Goal: Task Accomplishment & Management: Manage account settings

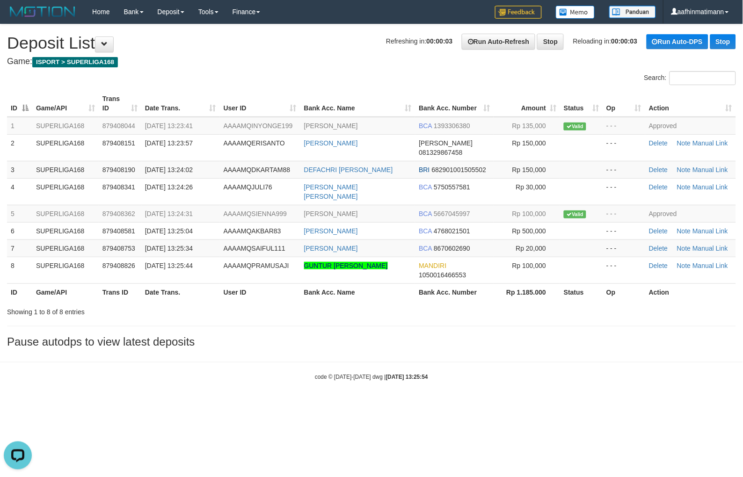
click at [297, 283] on th "User ID" at bounding box center [260, 291] width 80 height 17
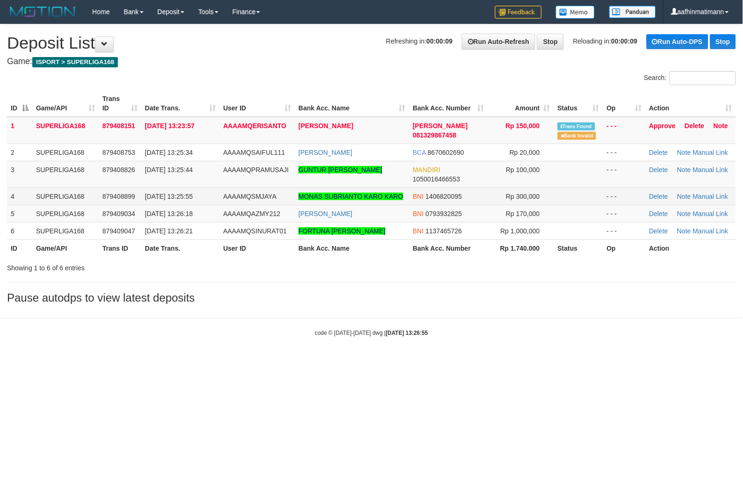
click at [120, 196] on span "879408899" at bounding box center [118, 196] width 33 height 7
drag, startPoint x: 123, startPoint y: 197, endPoint x: 131, endPoint y: 208, distance: 14.0
click at [123, 197] on span "879408899" at bounding box center [118, 196] width 33 height 7
drag, startPoint x: 290, startPoint y: 300, endPoint x: 315, endPoint y: 306, distance: 25.5
click at [292, 303] on h3 "Pause autodps to view latest deposits" at bounding box center [371, 298] width 729 height 12
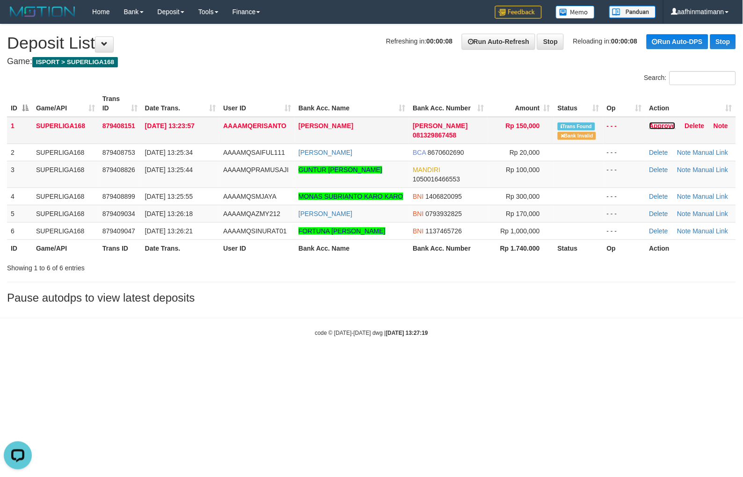
click at [664, 125] on link "Approve" at bounding box center [662, 125] width 27 height 7
click at [178, 205] on td "[DATE] 13:26:18" at bounding box center [180, 213] width 78 height 17
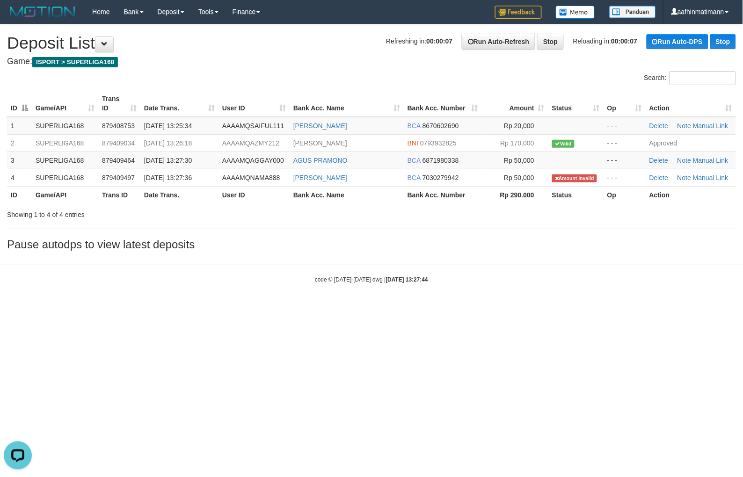
drag, startPoint x: 412, startPoint y: 193, endPoint x: 391, endPoint y: 204, distance: 24.3
click at [412, 193] on th "Bank Acc. Number" at bounding box center [443, 194] width 78 height 17
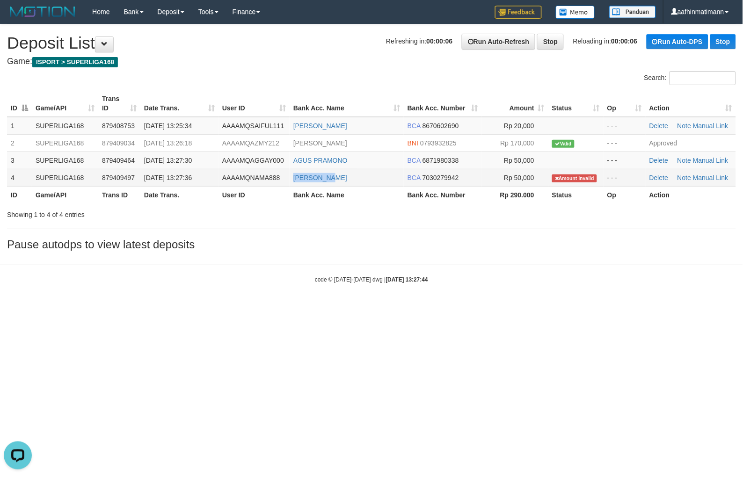
copy link "[PERSON_NAME]"
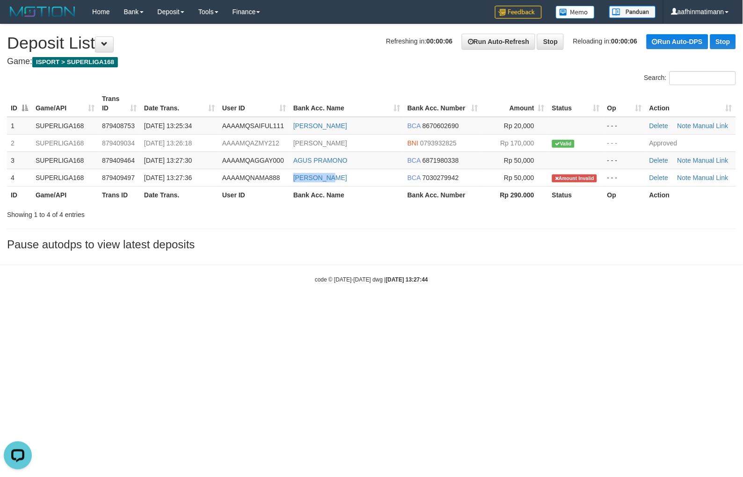
drag, startPoint x: 291, startPoint y: 175, endPoint x: 6, endPoint y: 266, distance: 299.4
click at [367, 178] on td "[PERSON_NAME]" at bounding box center [347, 177] width 114 height 17
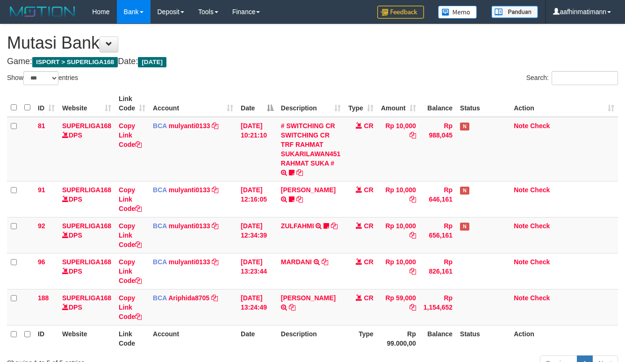
select select "***"
click at [295, 294] on link "[PERSON_NAME]" at bounding box center [308, 297] width 55 height 7
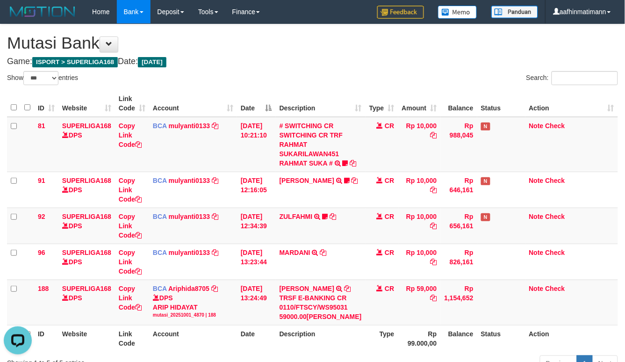
drag, startPoint x: 297, startPoint y: 102, endPoint x: 432, endPoint y: 109, distance: 135.4
click at [292, 111] on th "Description" at bounding box center [321, 103] width 90 height 27
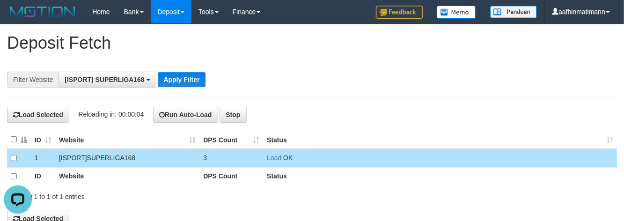
scroll to position [8, 0]
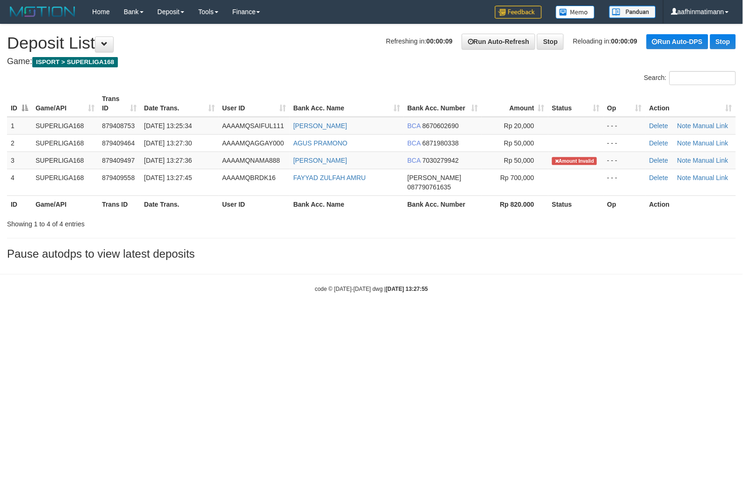
click at [386, 317] on html "Toggle navigation Home Bank Account List Load By Website Group [ISPORT] SUPERLI…" at bounding box center [371, 158] width 743 height 317
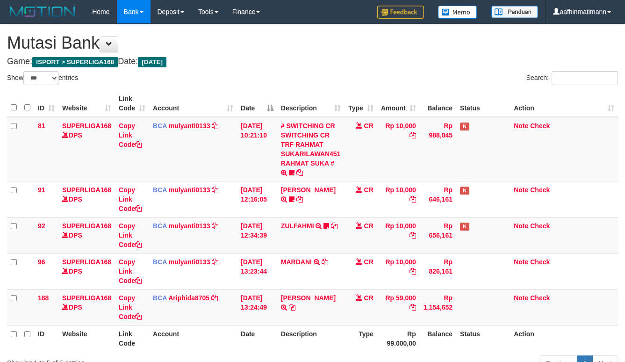
select select "***"
drag, startPoint x: 341, startPoint y: 108, endPoint x: 347, endPoint y: 108, distance: 6.1
click at [345, 108] on tr "ID Website Link Code Account Date Description Type Amount Balance Status Action" at bounding box center [312, 103] width 611 height 27
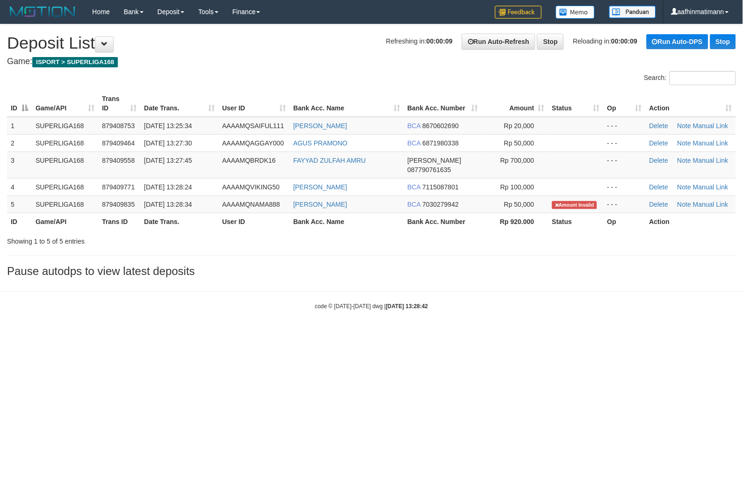
click at [273, 104] on th "User ID" at bounding box center [253, 103] width 71 height 27
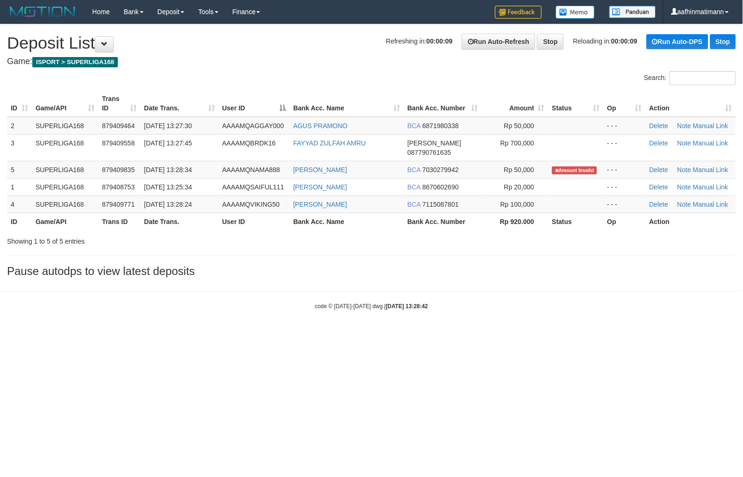
click at [268, 103] on th "User ID" at bounding box center [253, 103] width 71 height 27
click at [260, 108] on th "User ID" at bounding box center [253, 103] width 71 height 27
click at [242, 120] on table "ID Game/API Trans ID Date Trans. User ID Bank Acc. Name Bank Acc. Number Amount…" at bounding box center [371, 160] width 729 height 140
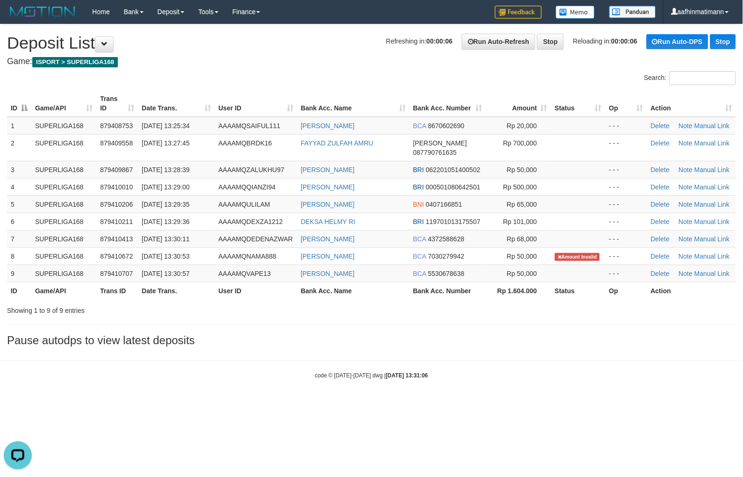
drag, startPoint x: 403, startPoint y: 350, endPoint x: 414, endPoint y: 348, distance: 11.0
click at [407, 349] on body "Toggle navigation Home Bank Account List Load By Website Group [ISPORT] SUPERLI…" at bounding box center [371, 201] width 743 height 403
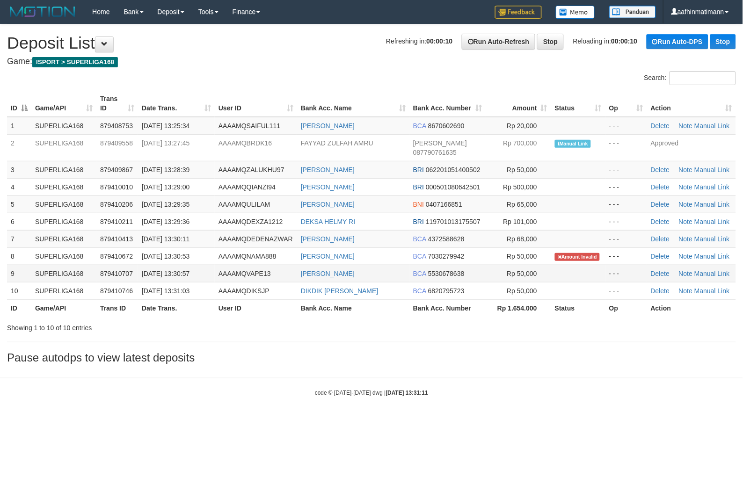
copy tr "[PERSON_NAME]"
drag, startPoint x: 295, startPoint y: 267, endPoint x: 365, endPoint y: 262, distance: 70.3
click at [383, 265] on tr "9 SUPERLIGA168 879410707 01/10/2025 13:30:57 AAAAMQVAPE13 VARLIND PETRUS BCA 55…" at bounding box center [371, 273] width 729 height 17
copy tr "[PERSON_NAME]"
drag, startPoint x: 353, startPoint y: 245, endPoint x: 283, endPoint y: 250, distance: 70.4
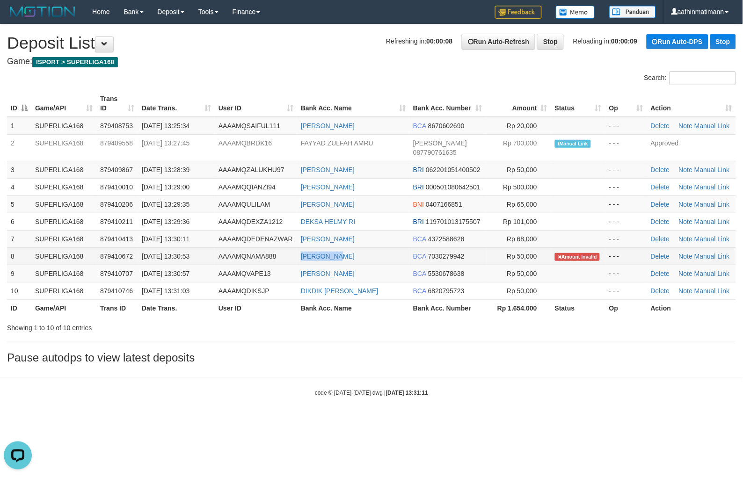
click at [283, 250] on tr "8 SUPERLIGA168 879410672 01/10/2025 13:30:53 AAAAMQNAMA888 ADAM RAHIM BCA 70302…" at bounding box center [371, 255] width 729 height 17
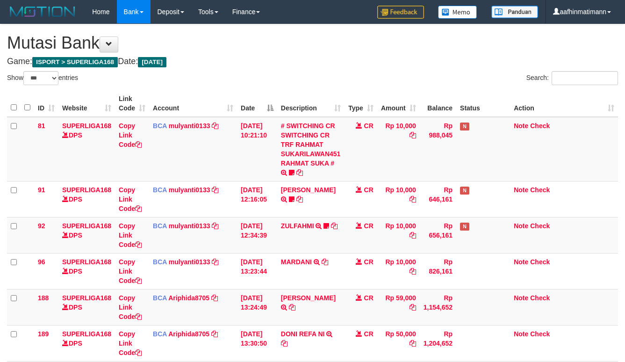
select select "***"
click at [310, 297] on link "[PERSON_NAME]" at bounding box center [308, 297] width 55 height 7
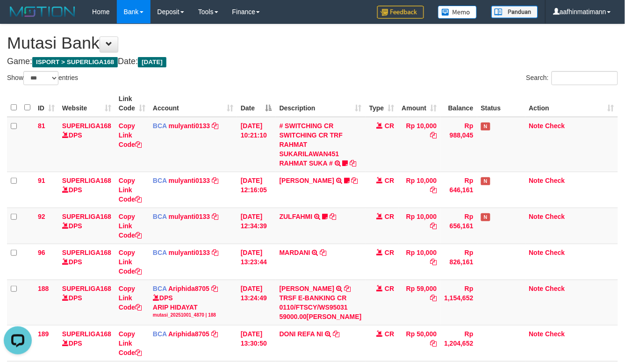
click at [270, 97] on th "Date" at bounding box center [256, 103] width 39 height 27
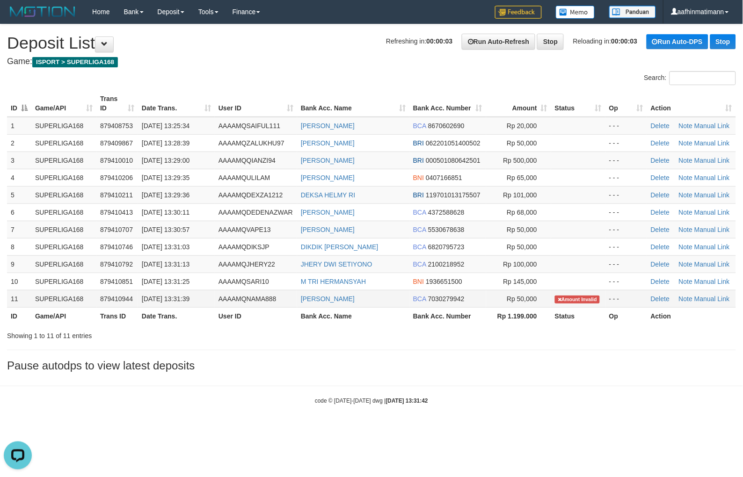
click at [367, 303] on td "[PERSON_NAME]" at bounding box center [353, 298] width 112 height 17
click at [363, 300] on td "[PERSON_NAME]" at bounding box center [353, 298] width 112 height 17
click at [363, 300] on td "ADAM RAHIM" at bounding box center [353, 298] width 112 height 17
copy tr "ADAM RAHIM"
click at [363, 300] on td "ADAM RAHIM" at bounding box center [353, 298] width 112 height 17
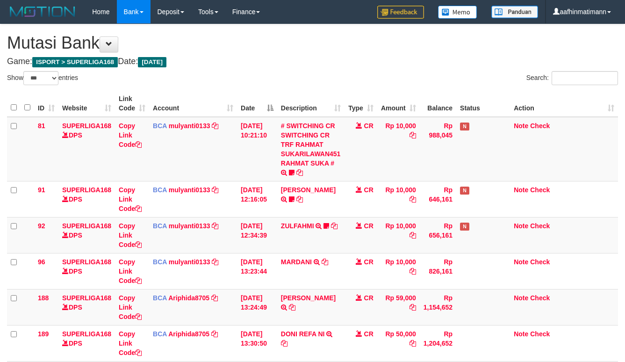
select select "***"
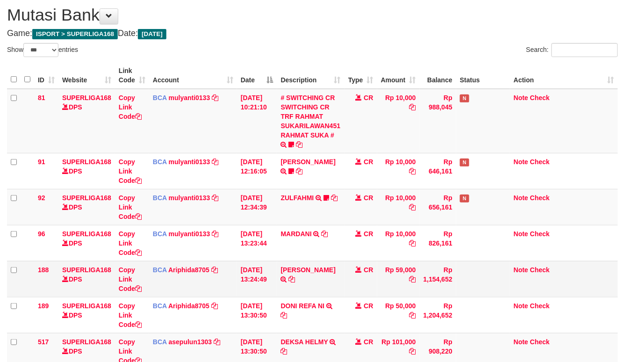
click at [295, 290] on td "ADAM RAHIM TRSF E-BANKING CR 0110/FTSCY/WS95031 59000.00ADAM RAHIM" at bounding box center [310, 279] width 67 height 36
click at [260, 61] on div "ID Website Link Code Account Date Description Type Amount Balance Status Action…" at bounding box center [312, 246] width 625 height 375
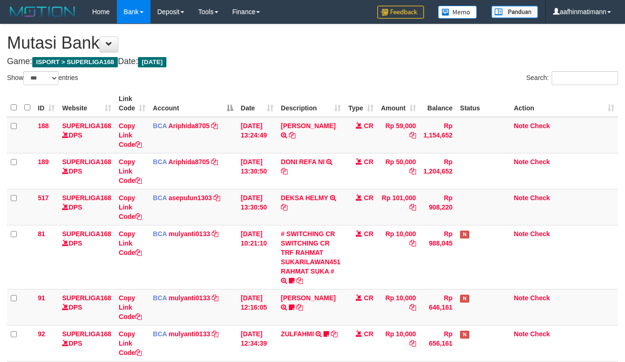
select select "***"
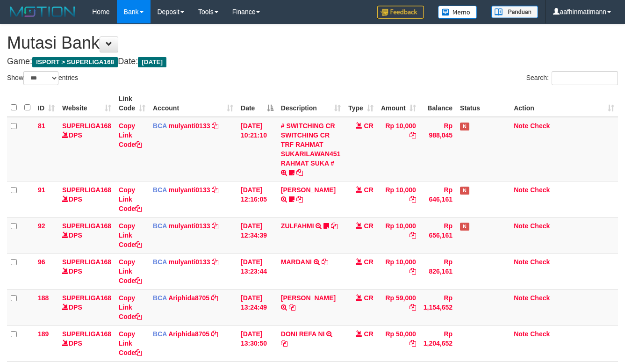
select select "***"
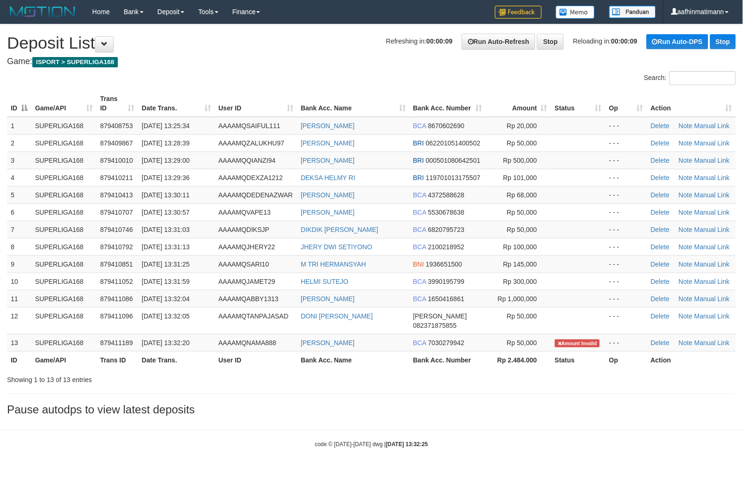
drag, startPoint x: 402, startPoint y: 86, endPoint x: 401, endPoint y: 81, distance: 4.9
click at [273, 264] on td "AAAAMQSARI10" at bounding box center [256, 263] width 82 height 17
click at [381, 63] on h4 "Game: ISPORT > SUPERLIGA168" at bounding box center [371, 61] width 729 height 9
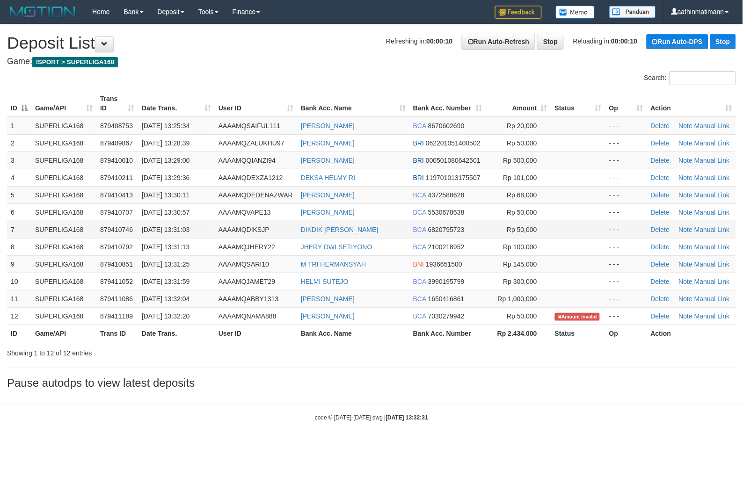
click at [275, 235] on td "AAAAMQDIKSJP" at bounding box center [256, 229] width 82 height 17
click at [253, 279] on span "AAAAMQJAMET29" at bounding box center [246, 281] width 57 height 7
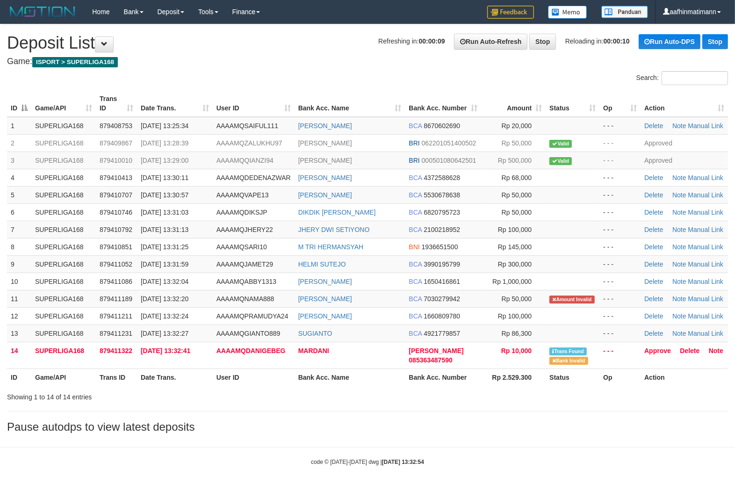
click at [243, 71] on div at bounding box center [184, 71] width 368 height 0
click at [244, 71] on div at bounding box center [184, 71] width 368 height 0
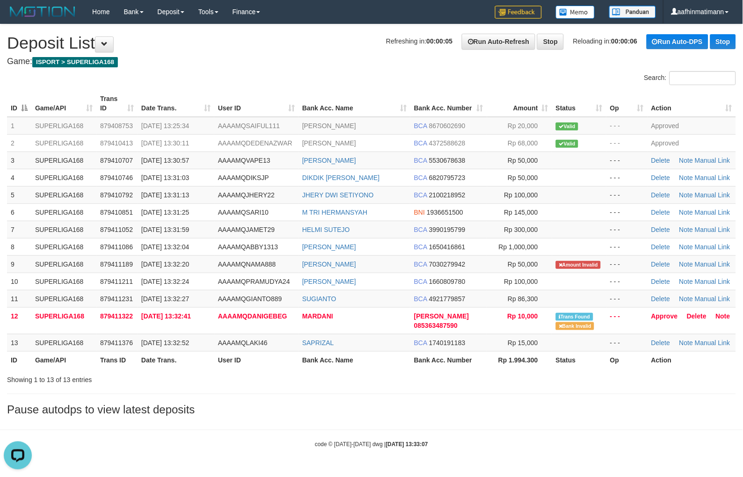
click at [175, 67] on div "**********" at bounding box center [371, 222] width 743 height 396
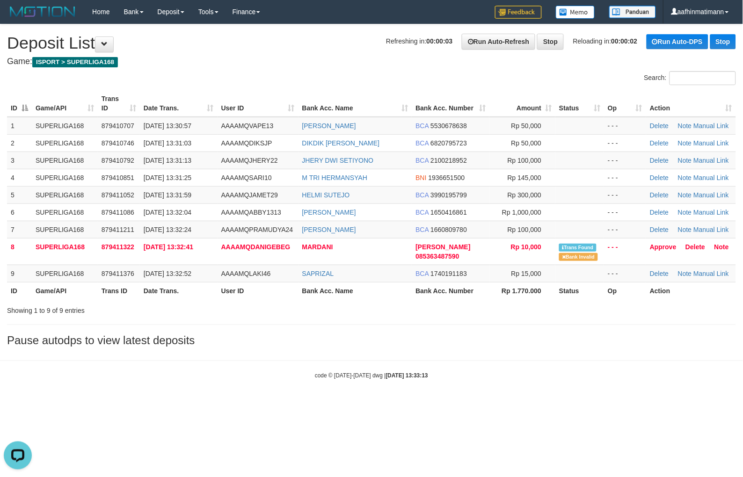
click at [171, 303] on div "Showing 1 to 9 of 9 entries" at bounding box center [155, 308] width 296 height 13
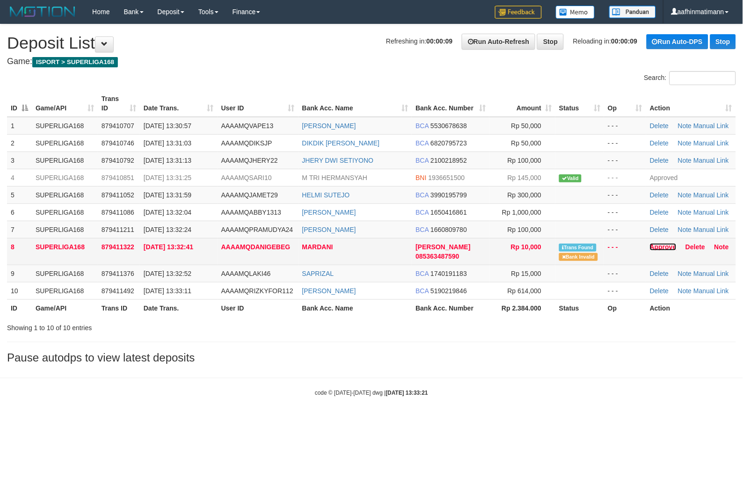
click at [657, 245] on link "Approve" at bounding box center [663, 246] width 27 height 7
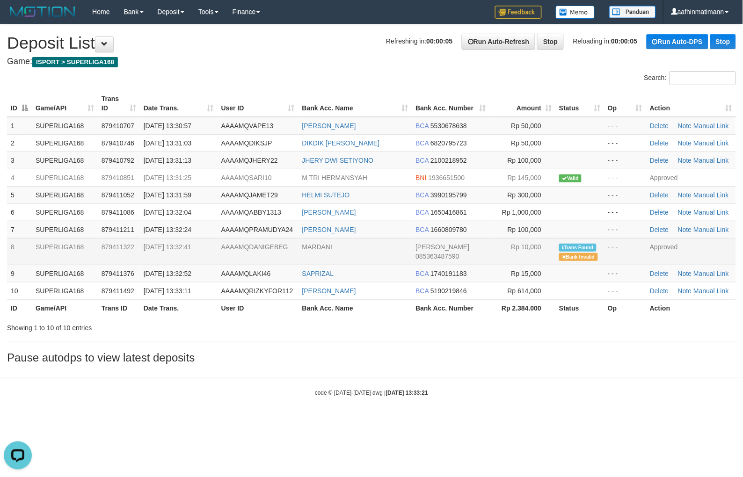
click at [287, 299] on th "User ID" at bounding box center [258, 307] width 81 height 17
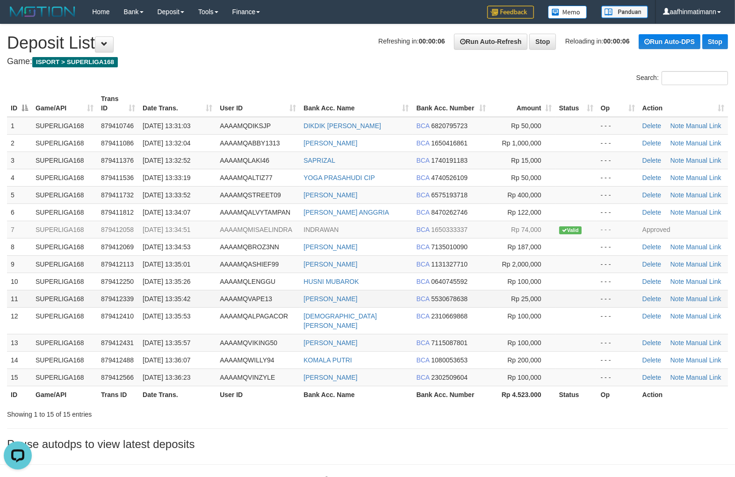
click at [425, 297] on span "BCA" at bounding box center [423, 298] width 13 height 7
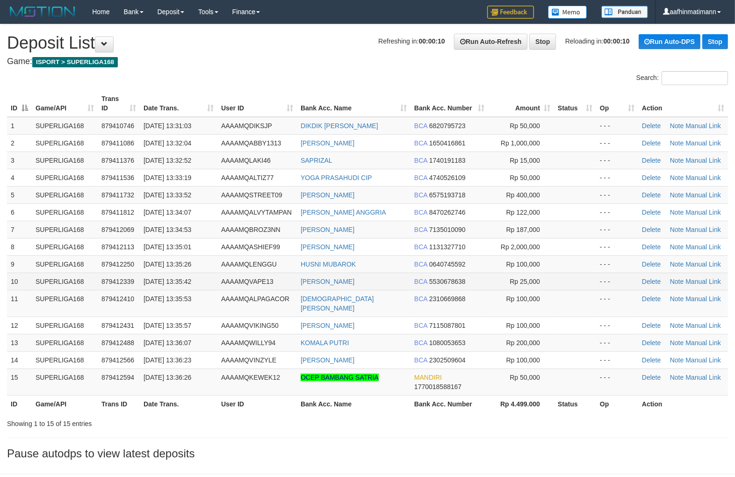
click at [25, 285] on td "10" at bounding box center [19, 281] width 25 height 17
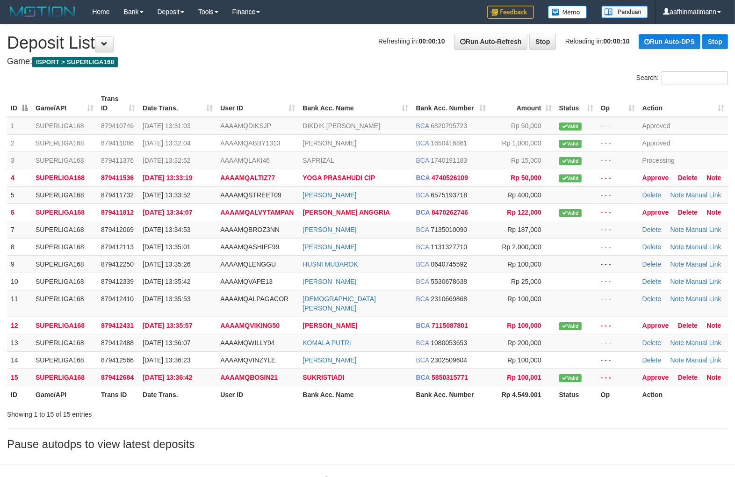
click at [365, 82] on div "Search:" at bounding box center [367, 79] width 735 height 16
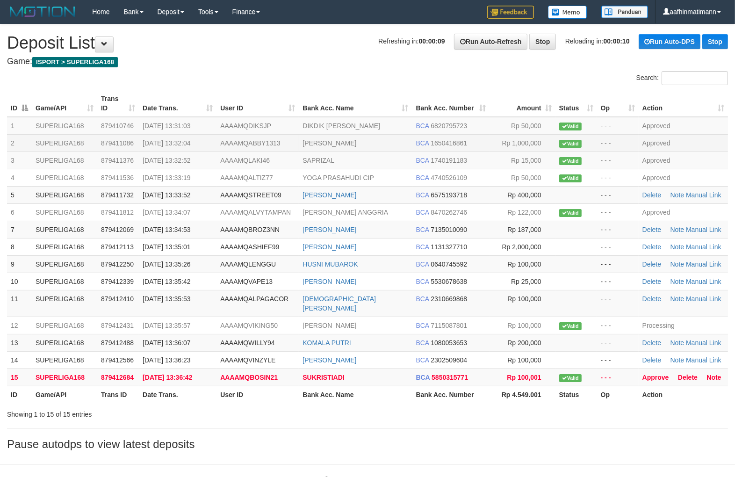
click at [242, 149] on td "AAAAMQABBY1313" at bounding box center [258, 142] width 82 height 17
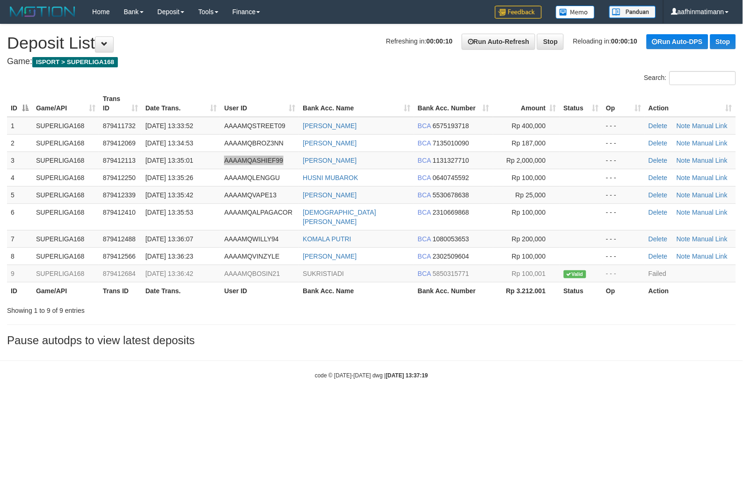
click at [241, 157] on span "AAAAMQASHIEF99" at bounding box center [253, 160] width 59 height 7
click at [161, 307] on div "**********" at bounding box center [371, 187] width 743 height 327
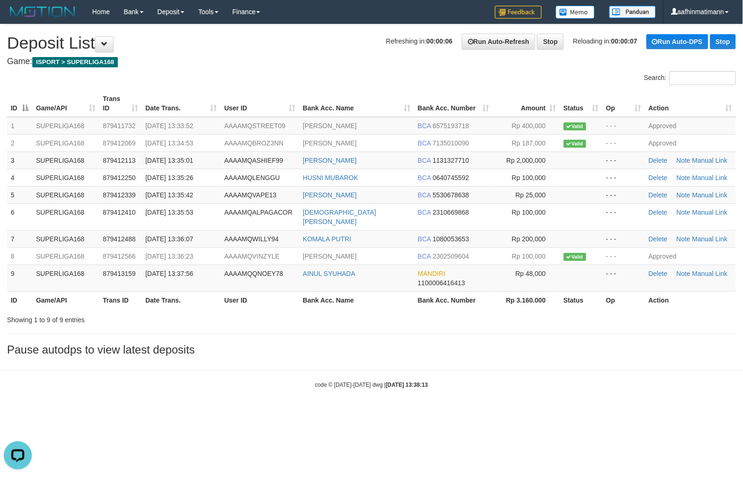
drag, startPoint x: 383, startPoint y: 373, endPoint x: 370, endPoint y: 384, distance: 16.9
click at [386, 382] on strong "2025/10/01 13:38:13" at bounding box center [407, 385] width 42 height 7
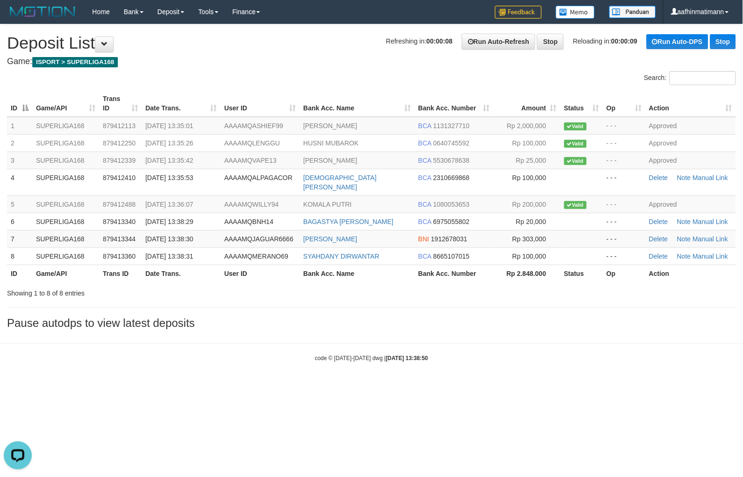
drag, startPoint x: 386, startPoint y: 76, endPoint x: 337, endPoint y: 82, distance: 49.5
click at [386, 76] on div "Search:" at bounding box center [556, 79] width 357 height 16
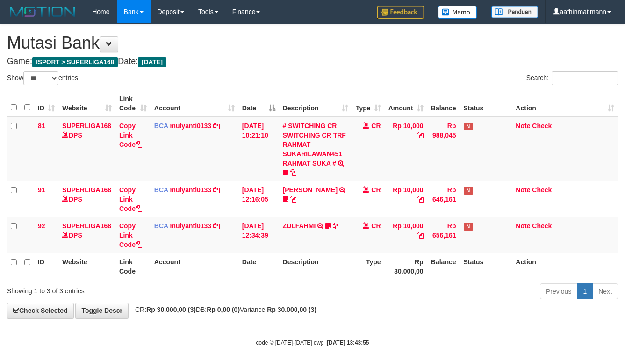
select select "***"
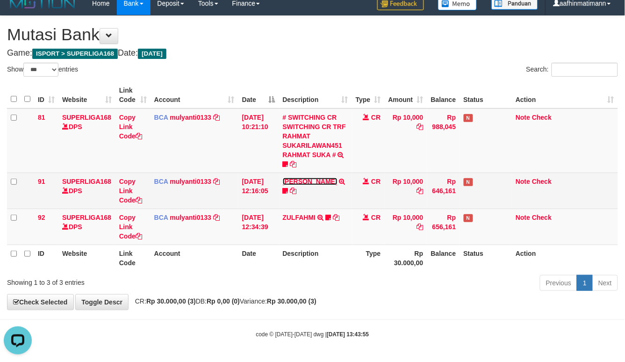
click at [296, 178] on link "RIYO RAHMAN" at bounding box center [310, 181] width 55 height 7
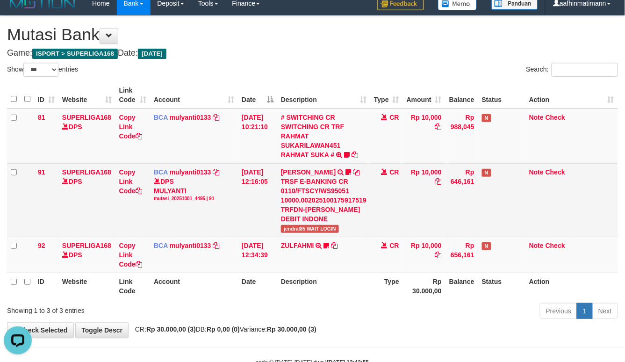
drag, startPoint x: 297, startPoint y: 175, endPoint x: 297, endPoint y: 184, distance: 9.4
click at [297, 184] on td "RIYO RAHMAN TRSF E-BANKING CR 0110/FTSCY/WS95051 10000.002025100175917519 TRFDN…" at bounding box center [323, 199] width 93 height 73
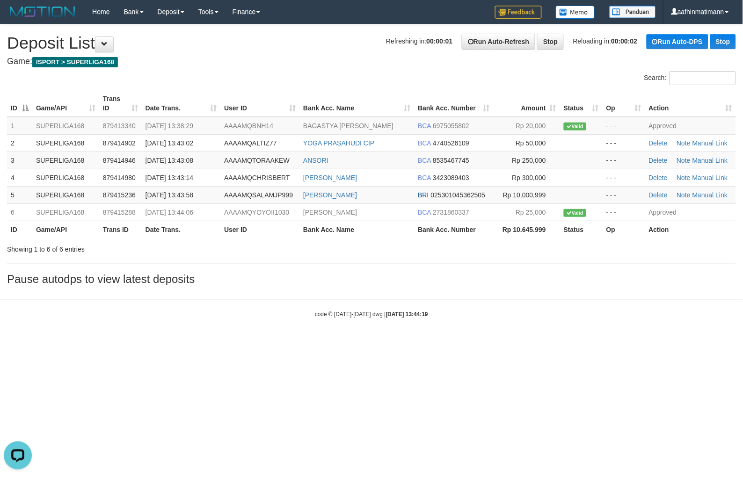
click at [437, 325] on body "Toggle navigation Home Bank Account List Load By Website Group [ISPORT] SUPERLI…" at bounding box center [371, 171] width 743 height 342
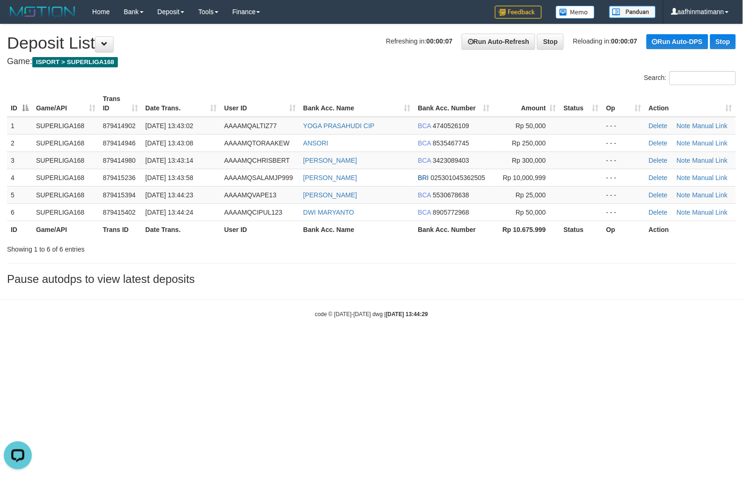
click at [340, 342] on html "Toggle navigation Home Bank Account List Load By Website Group [ISPORT] SUPERLI…" at bounding box center [371, 171] width 743 height 342
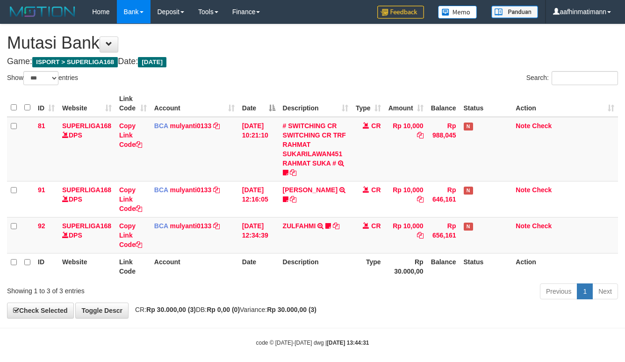
select select "***"
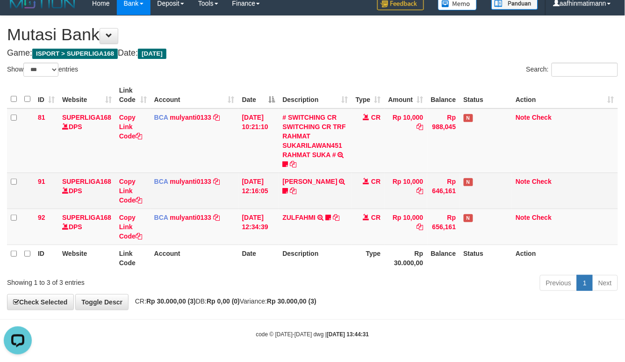
drag, startPoint x: 222, startPoint y: 174, endPoint x: 627, endPoint y: 295, distance: 423.1
click at [223, 174] on td "BCA mulyanti0133 DPS MULYANTI mutasi_20251001_4495 | 91 mutasi_20251001_4495 | …" at bounding box center [195, 191] width 88 height 36
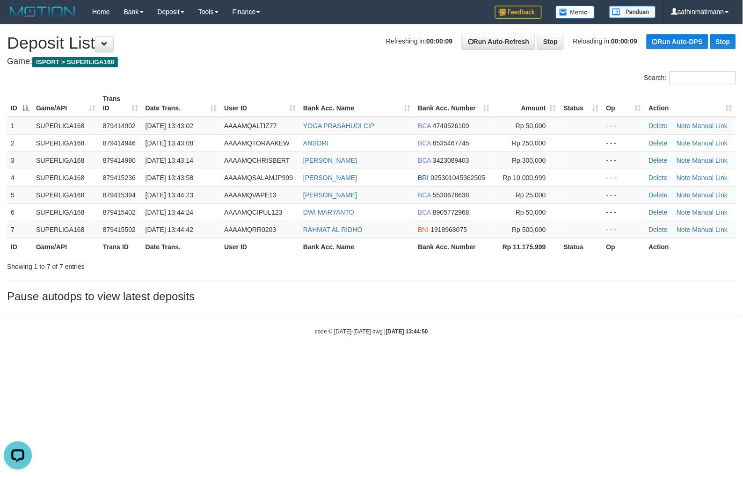
click at [370, 343] on body "Toggle navigation Home Bank Account List Load By Website Group [ISPORT] SUPERLI…" at bounding box center [371, 179] width 743 height 359
drag, startPoint x: 228, startPoint y: 373, endPoint x: 64, endPoint y: 439, distance: 176.8
click at [223, 359] on html "Toggle navigation Home Bank Account List Load By Website Group [ISPORT] SUPERLI…" at bounding box center [371, 179] width 743 height 359
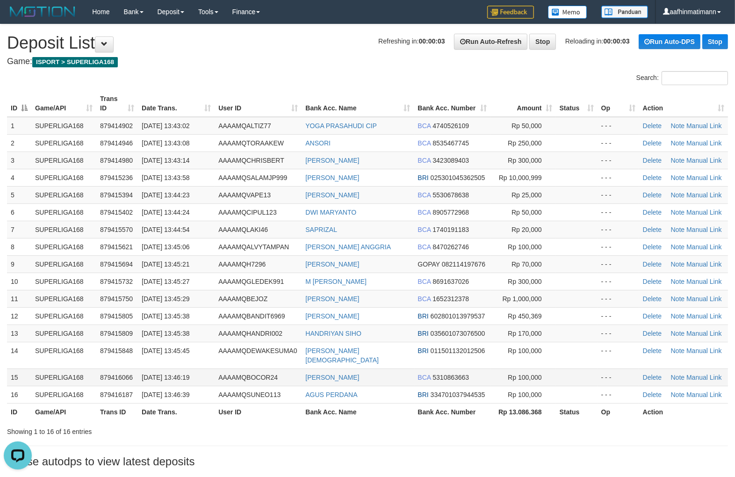
click at [483, 369] on td "BCA 5310863663" at bounding box center [452, 377] width 77 height 17
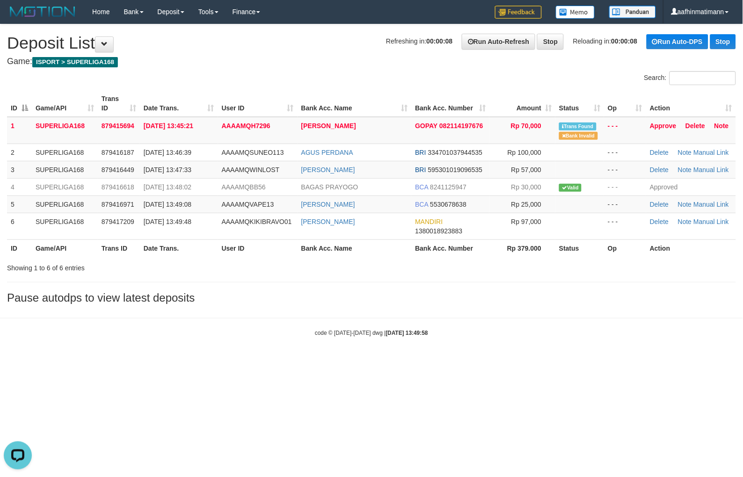
click at [370, 293] on h3 "Pause autodps to view latest deposits" at bounding box center [371, 298] width 729 height 12
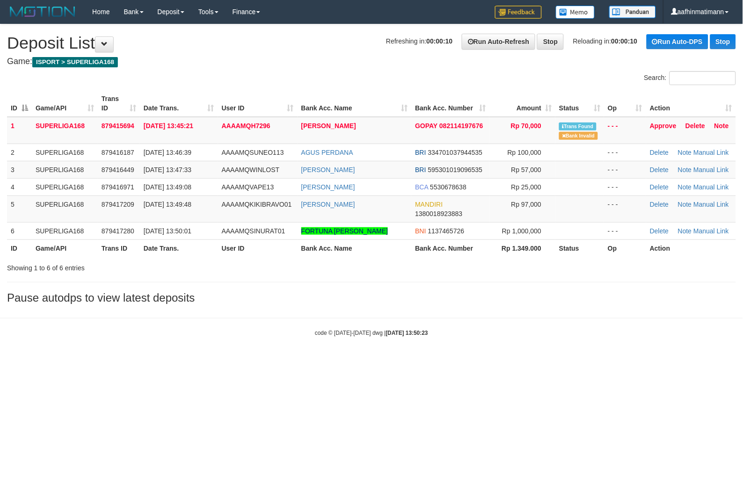
click at [372, 361] on html "Toggle navigation Home Bank Account List Load By Website Group [ISPORT] SUPERLI…" at bounding box center [371, 180] width 743 height 361
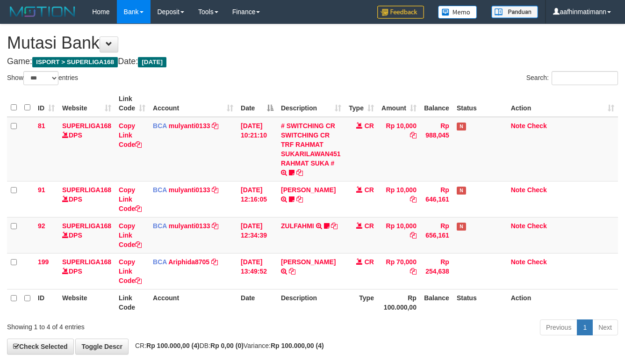
select select "***"
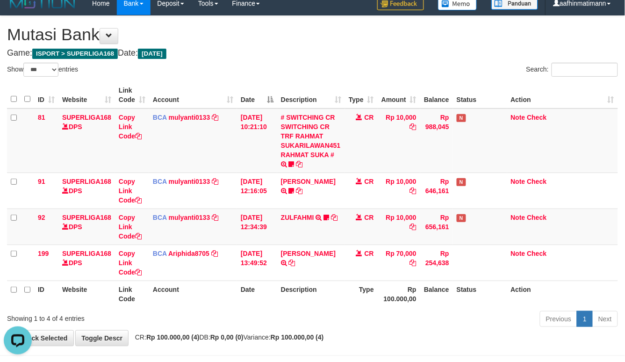
click at [297, 94] on th "Description" at bounding box center [311, 95] width 68 height 27
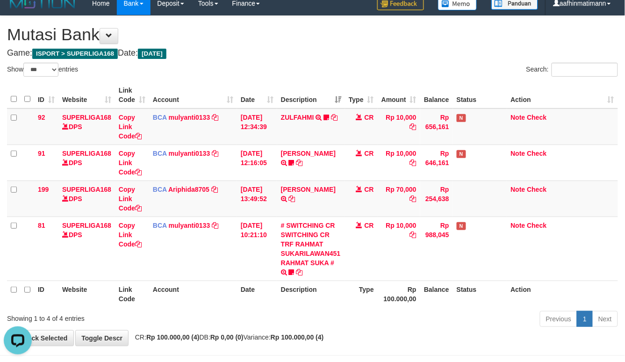
click at [297, 94] on th "Description" at bounding box center [311, 95] width 68 height 27
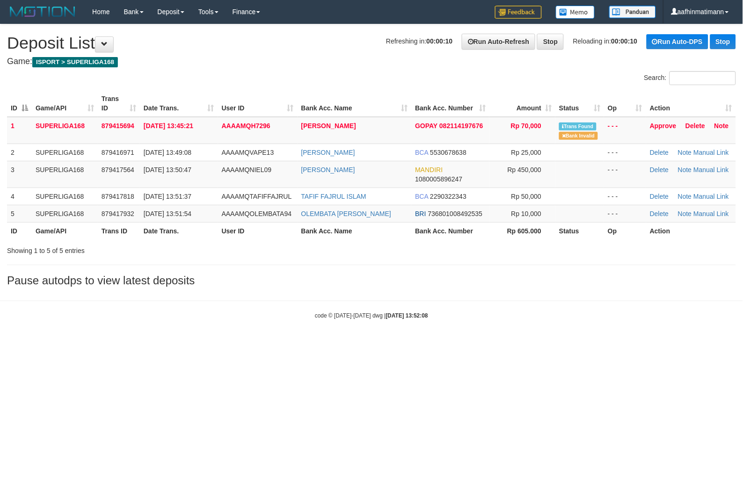
click at [335, 69] on div "**********" at bounding box center [371, 157] width 743 height 267
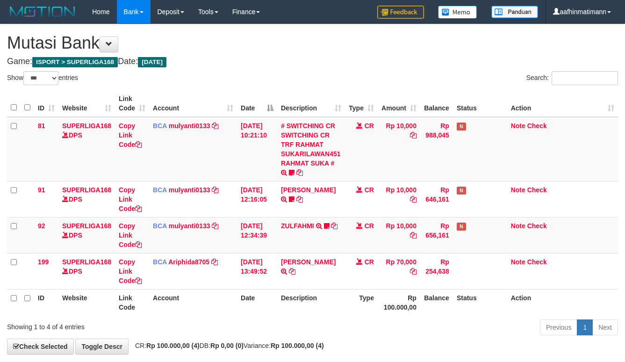
select select "***"
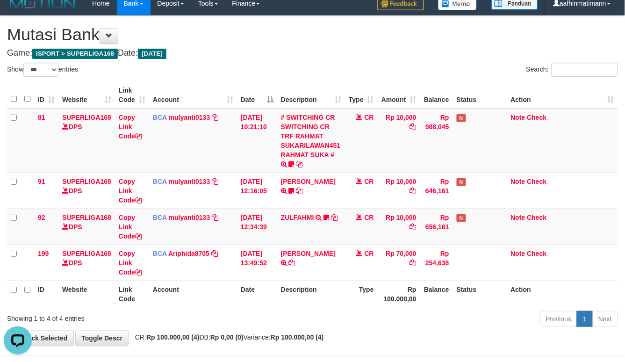
drag, startPoint x: 262, startPoint y: 7, endPoint x: 181, endPoint y: 25, distance: 82.5
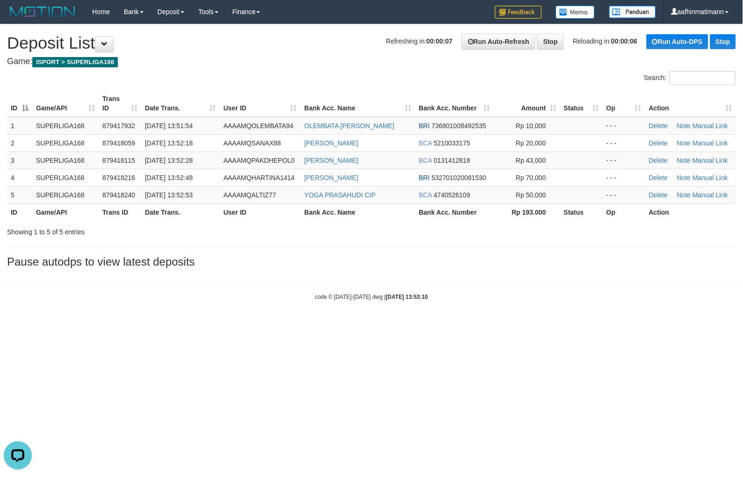
drag, startPoint x: 1, startPoint y: 106, endPoint x: 22, endPoint y: 434, distance: 329.0
click at [150, 325] on html "Toggle navigation Home Bank Account List Load By Website Group [ISPORT] SUPERLI…" at bounding box center [371, 162] width 743 height 325
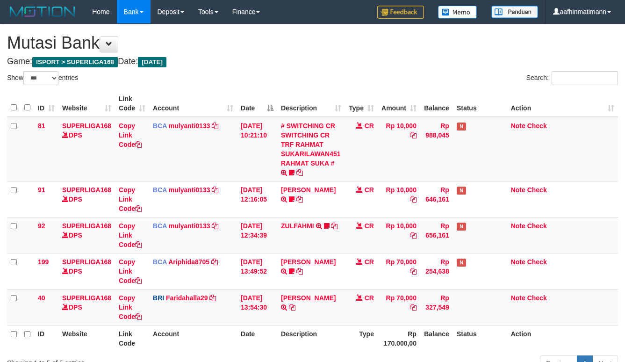
select select "***"
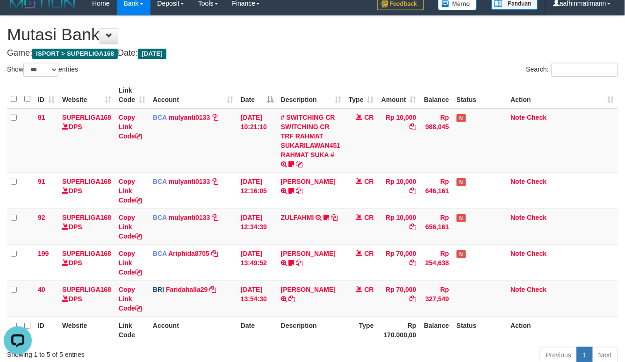
click at [296, 97] on th "Description" at bounding box center [311, 95] width 68 height 27
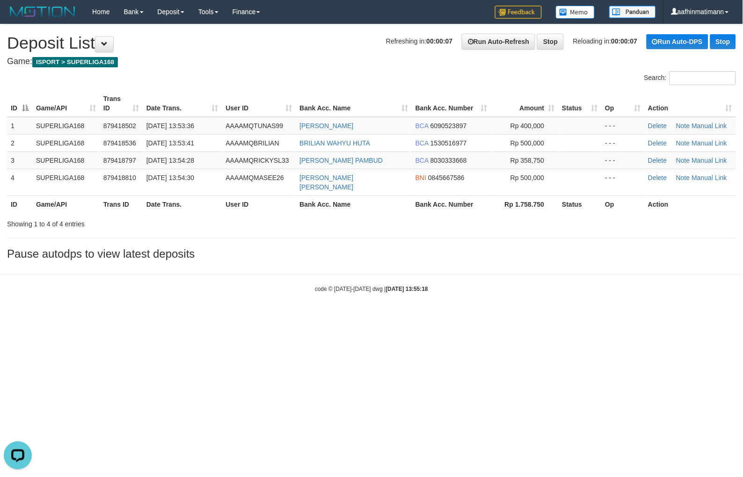
click at [441, 317] on html "Toggle navigation Home Bank Account List Load By Website Group [ISPORT] SUPERLI…" at bounding box center [371, 158] width 743 height 317
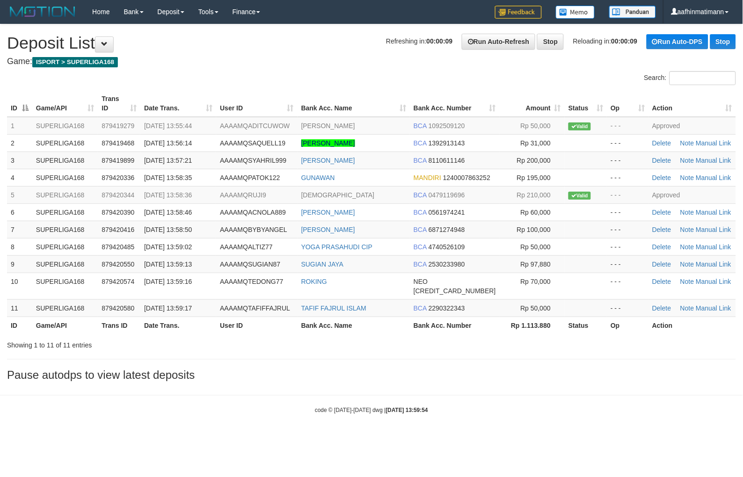
click at [458, 81] on div "Search:" at bounding box center [556, 79] width 357 height 16
